Goal: Find specific page/section: Find specific page/section

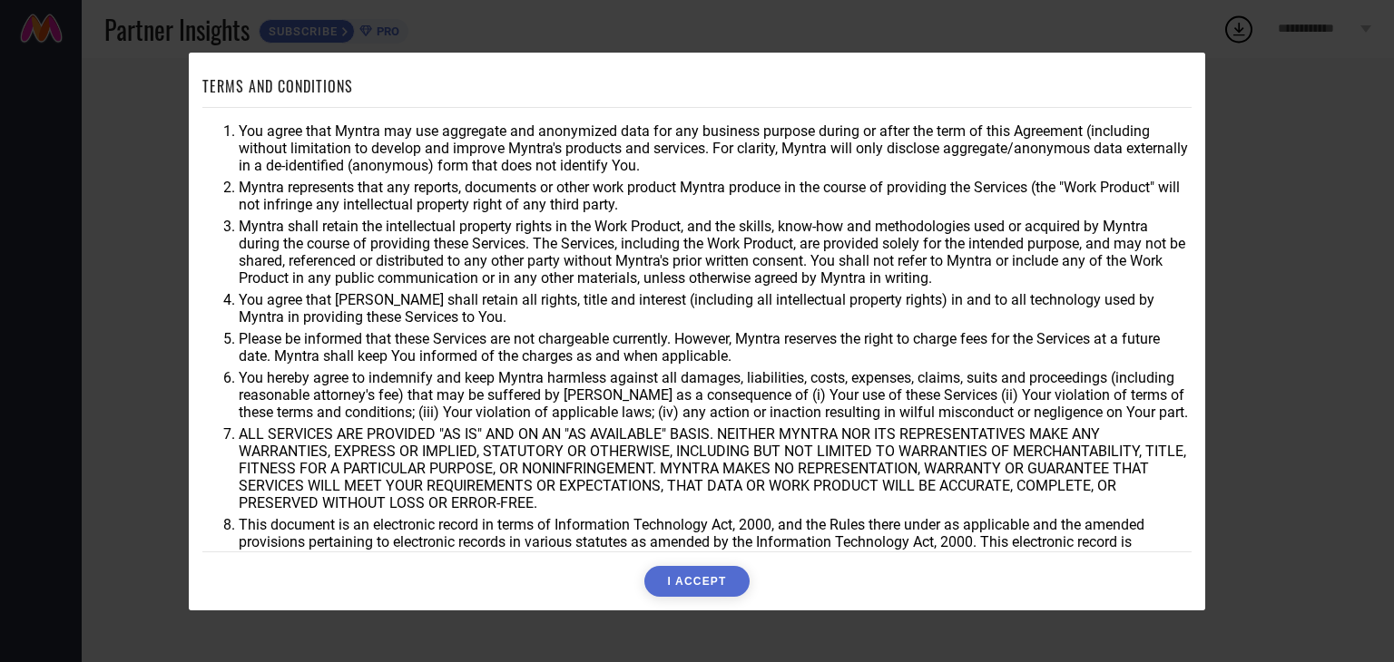
click at [702, 592] on button "I ACCEPT" at bounding box center [696, 581] width 104 height 31
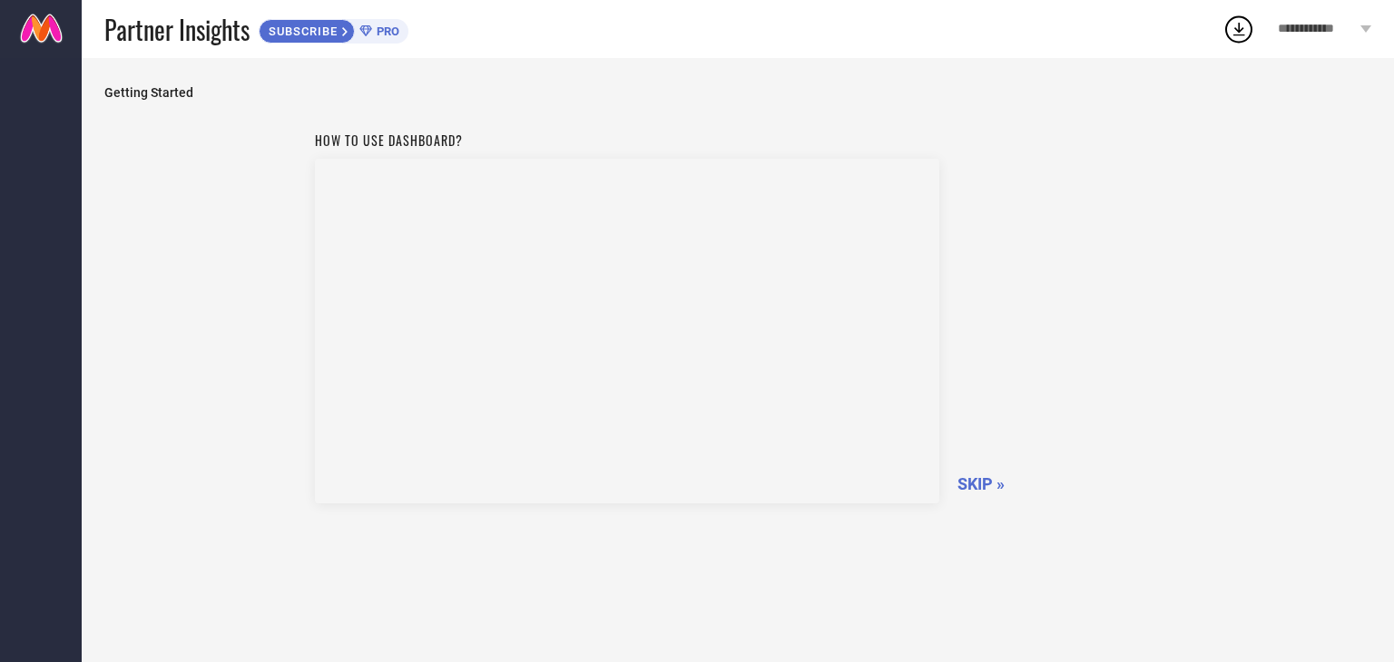
click at [980, 486] on span "SKIP »" at bounding box center [980, 484] width 47 height 19
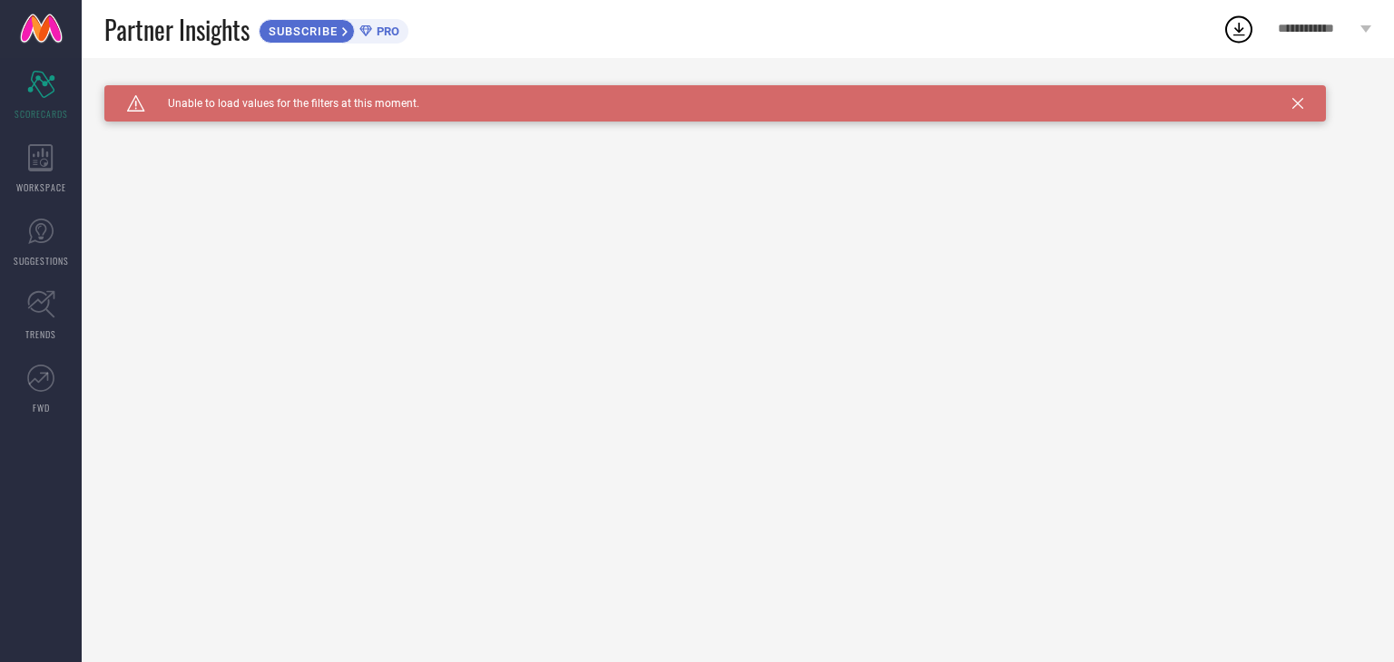
click at [1301, 103] on icon at bounding box center [1297, 103] width 11 height 11
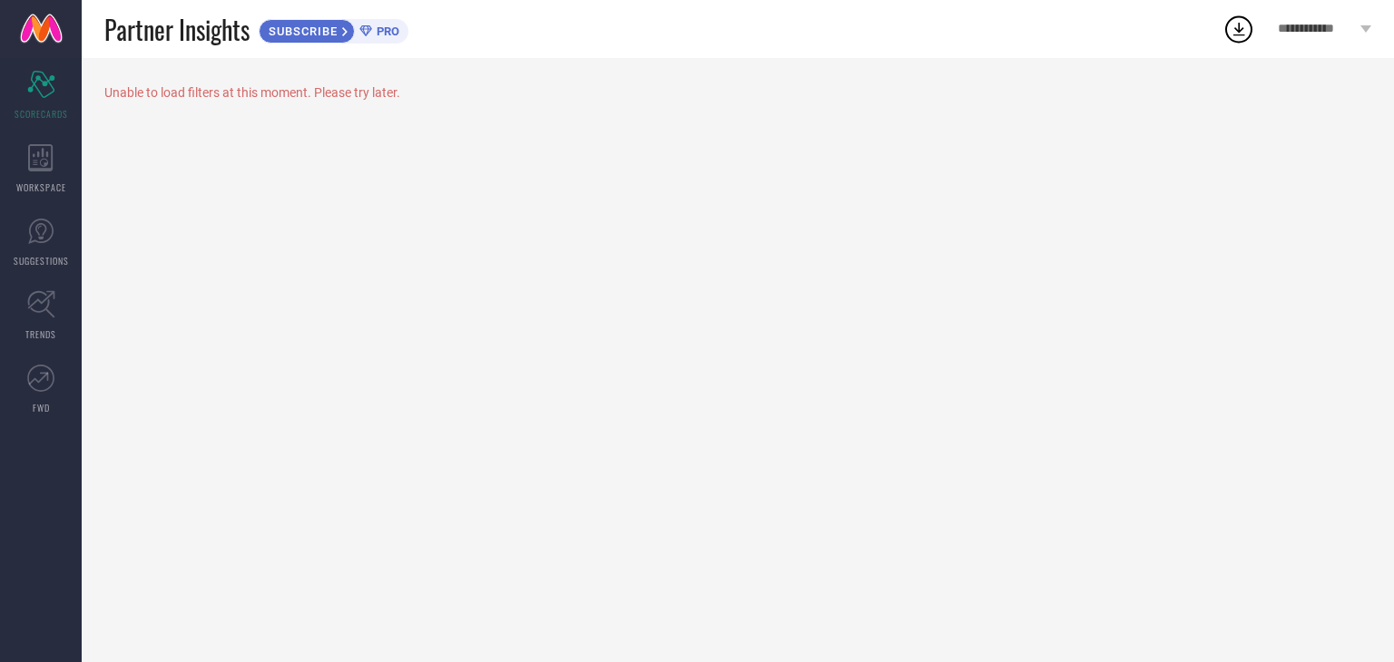
click at [179, 93] on div "Unable to load filters at this moment. Please try later." at bounding box center [737, 92] width 1267 height 15
click at [64, 161] on div "WORKSPACE" at bounding box center [41, 168] width 82 height 73
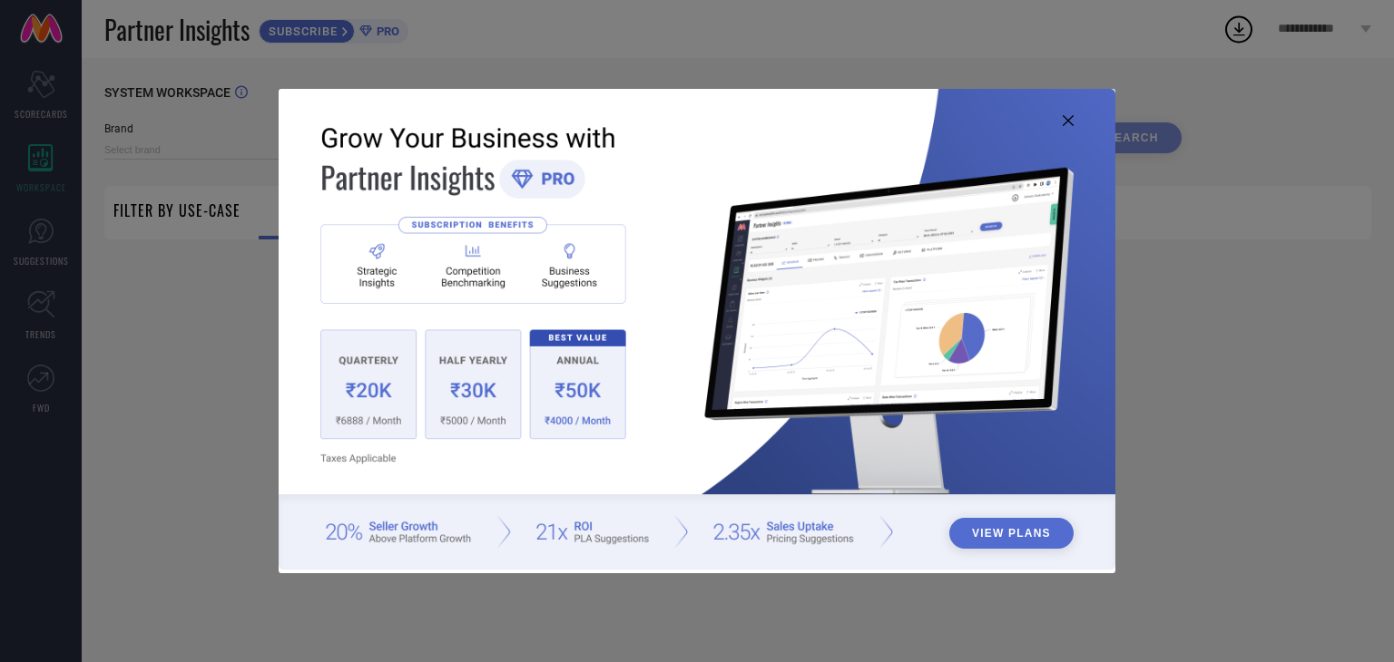
type input "1 STOP FASHION"
type input "All"
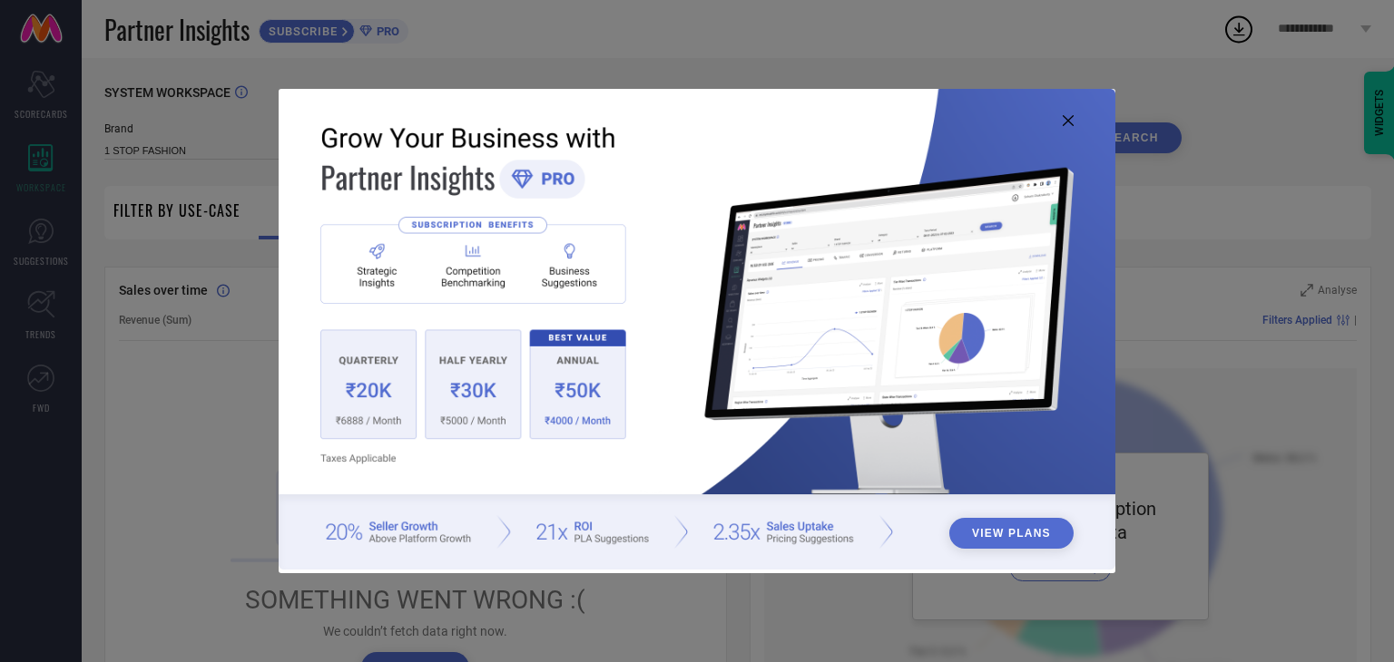
click at [1071, 123] on icon at bounding box center [1067, 120] width 11 height 11
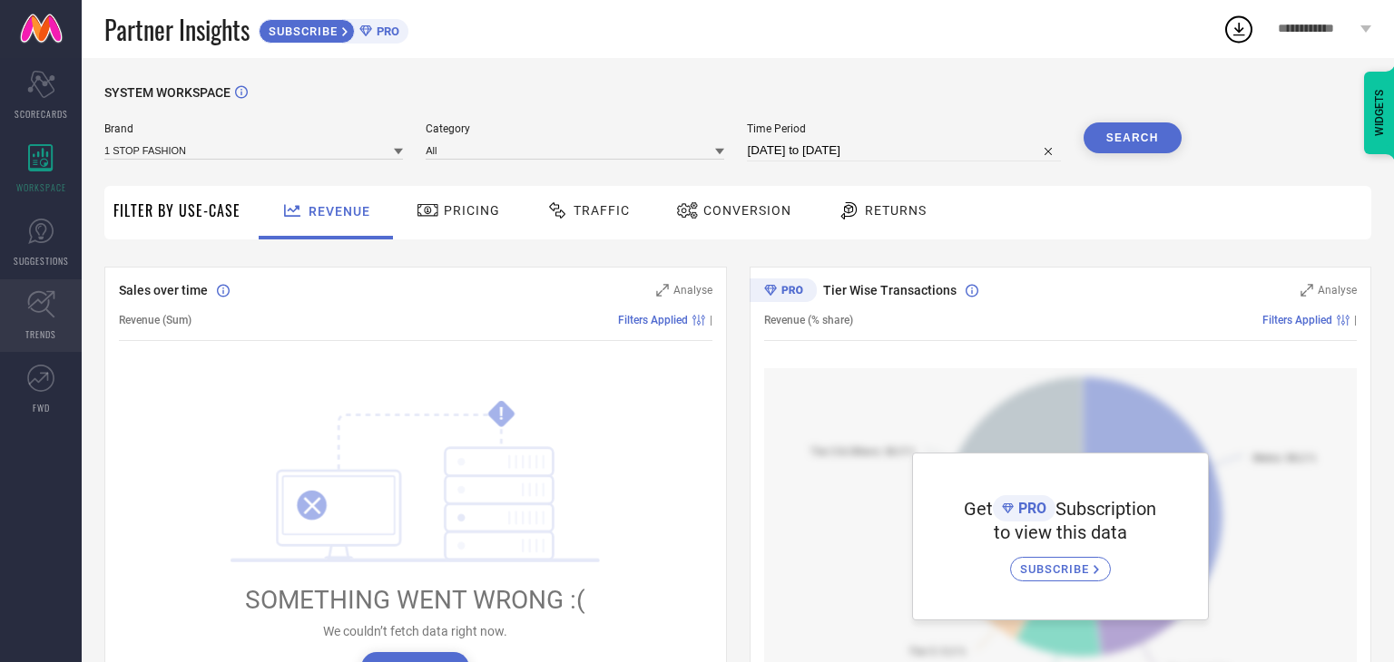
click at [26, 337] on span "TRENDS" at bounding box center [40, 335] width 31 height 14
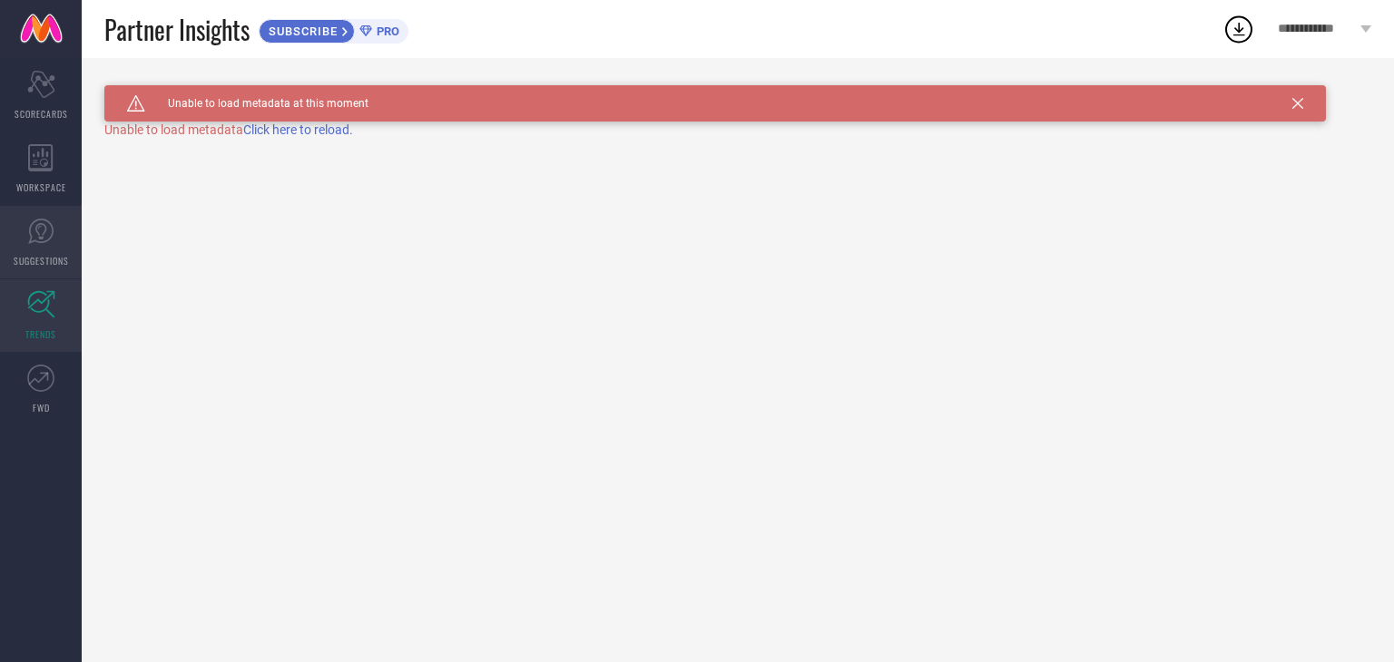
click at [27, 244] on icon at bounding box center [40, 231] width 27 height 27
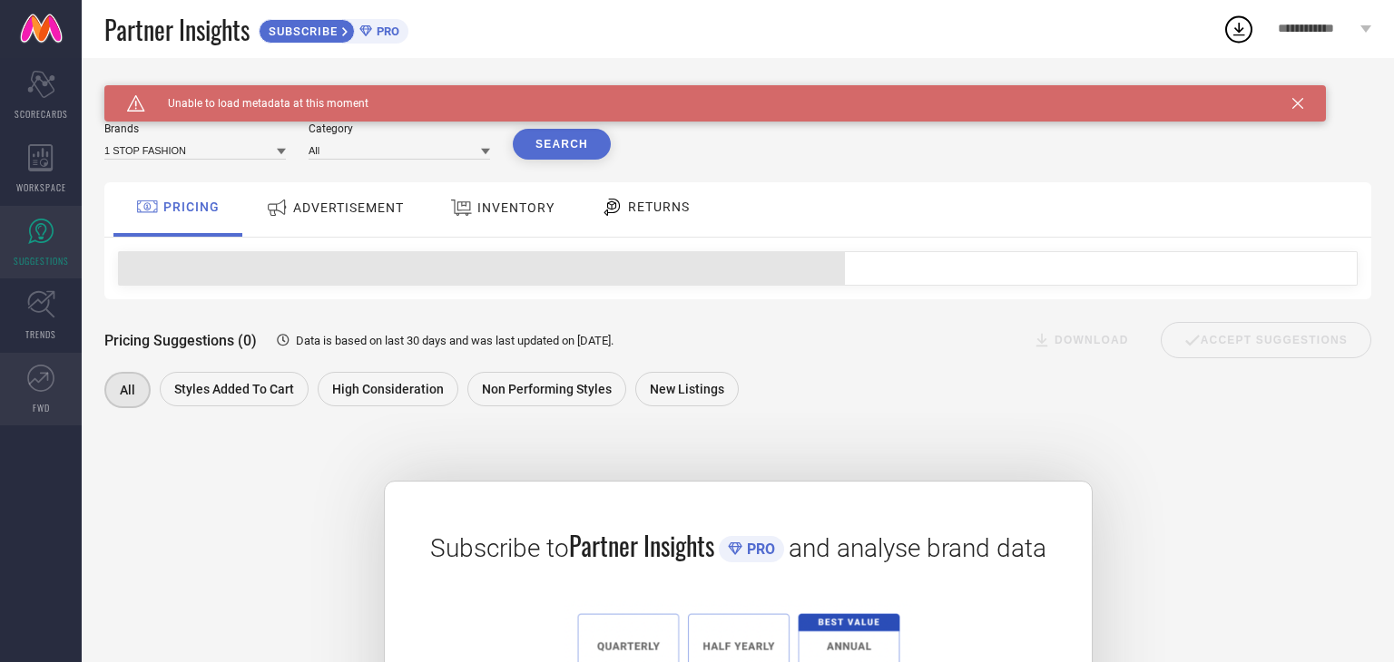
click at [47, 396] on link "FWD" at bounding box center [41, 389] width 82 height 73
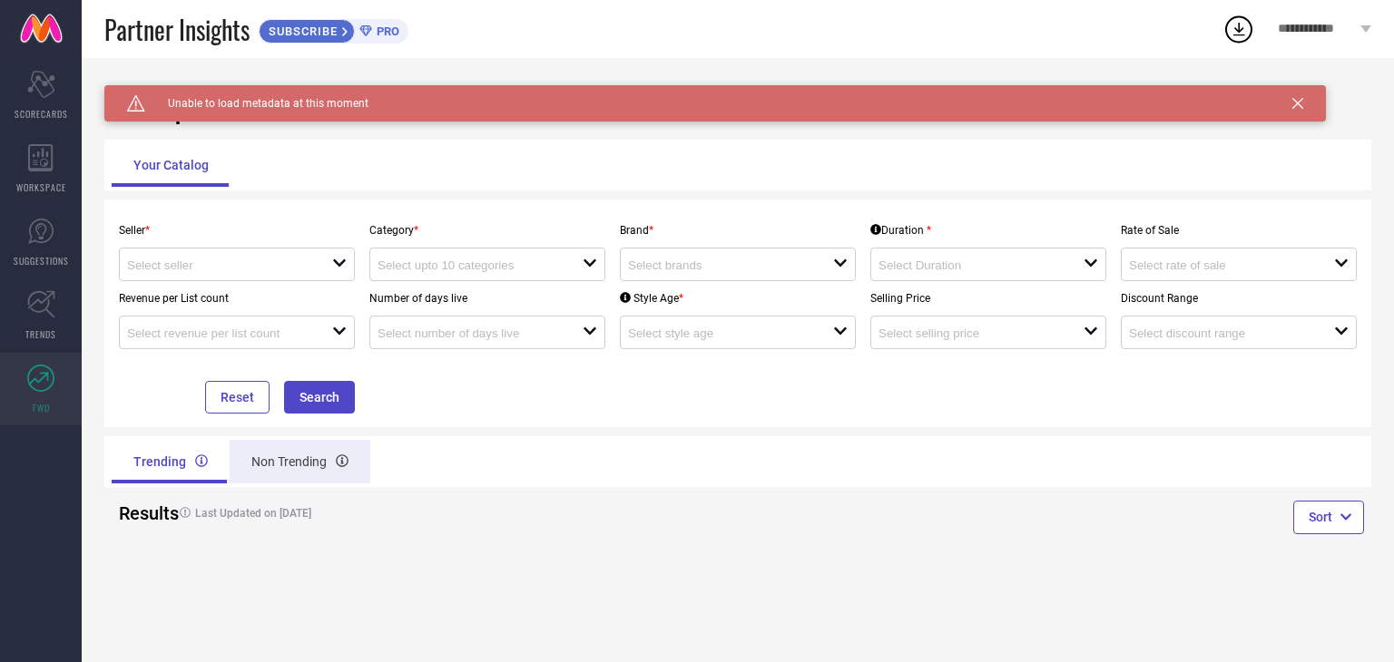
click at [279, 476] on div "Non Trending" at bounding box center [300, 462] width 141 height 44
click at [177, 454] on div "Trending" at bounding box center [169, 462] width 114 height 44
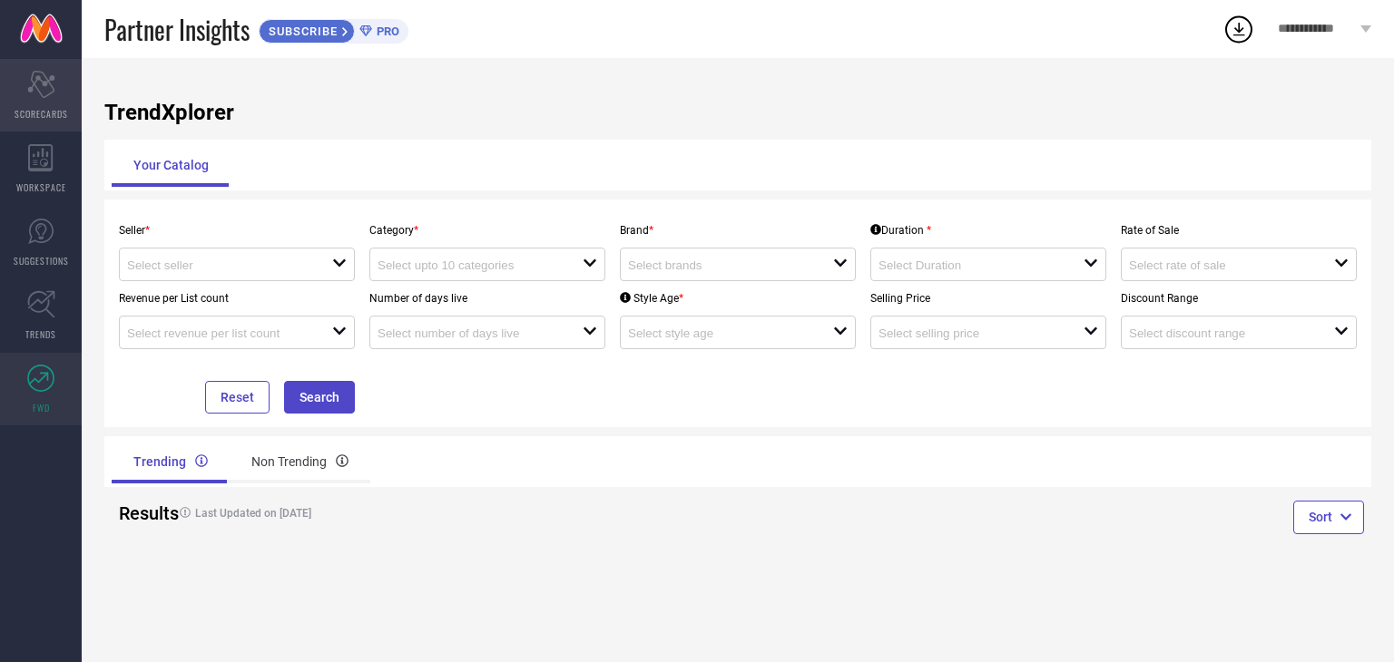
click at [44, 103] on div "Scorecard SCORECARDS" at bounding box center [41, 95] width 82 height 73
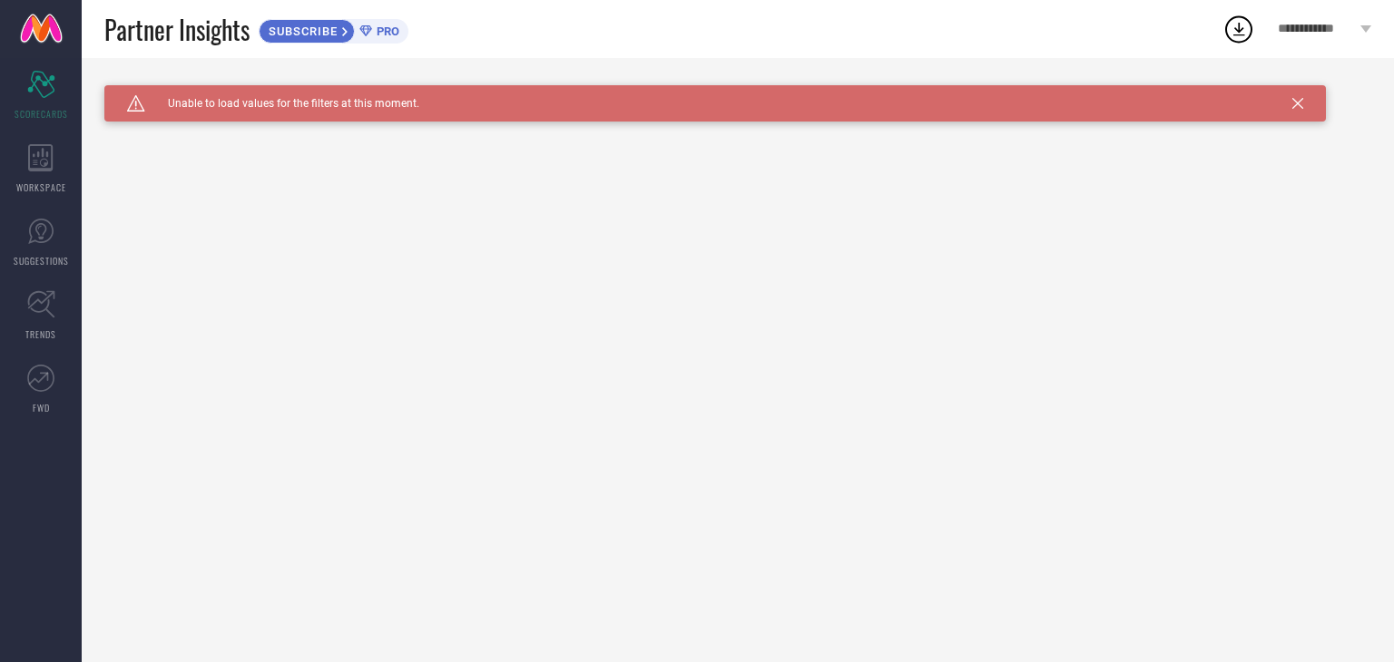
click at [1233, 19] on icon at bounding box center [1238, 29] width 33 height 33
